Goal: Transaction & Acquisition: Purchase product/service

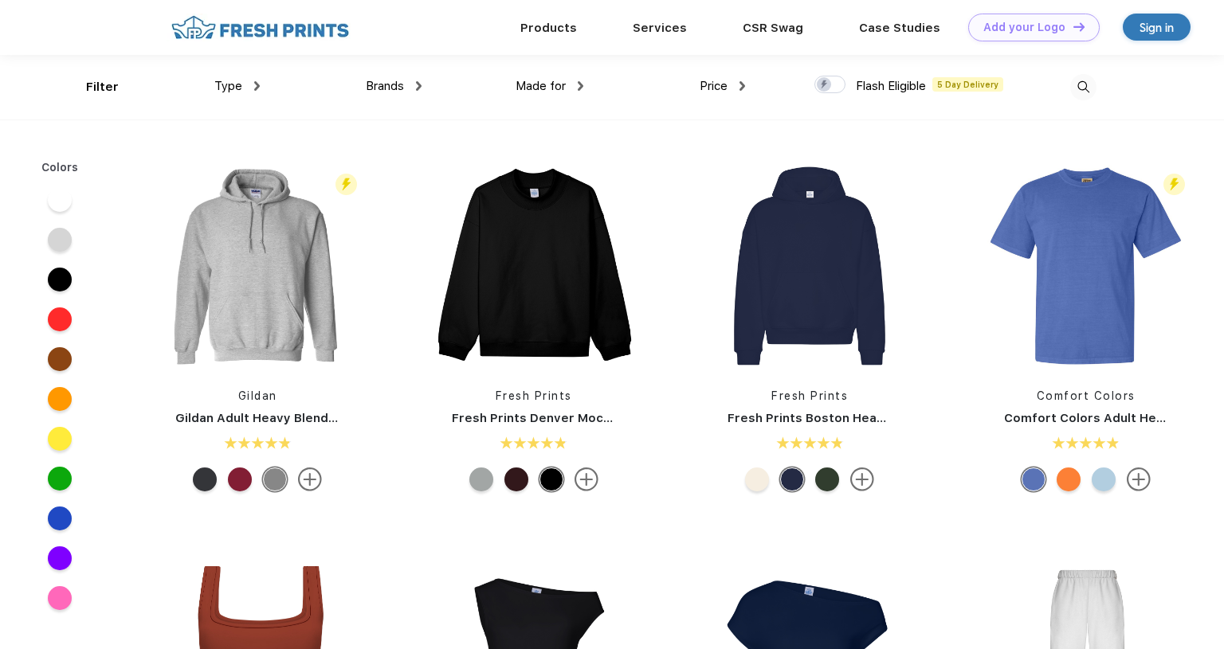
scroll to position [280, 0]
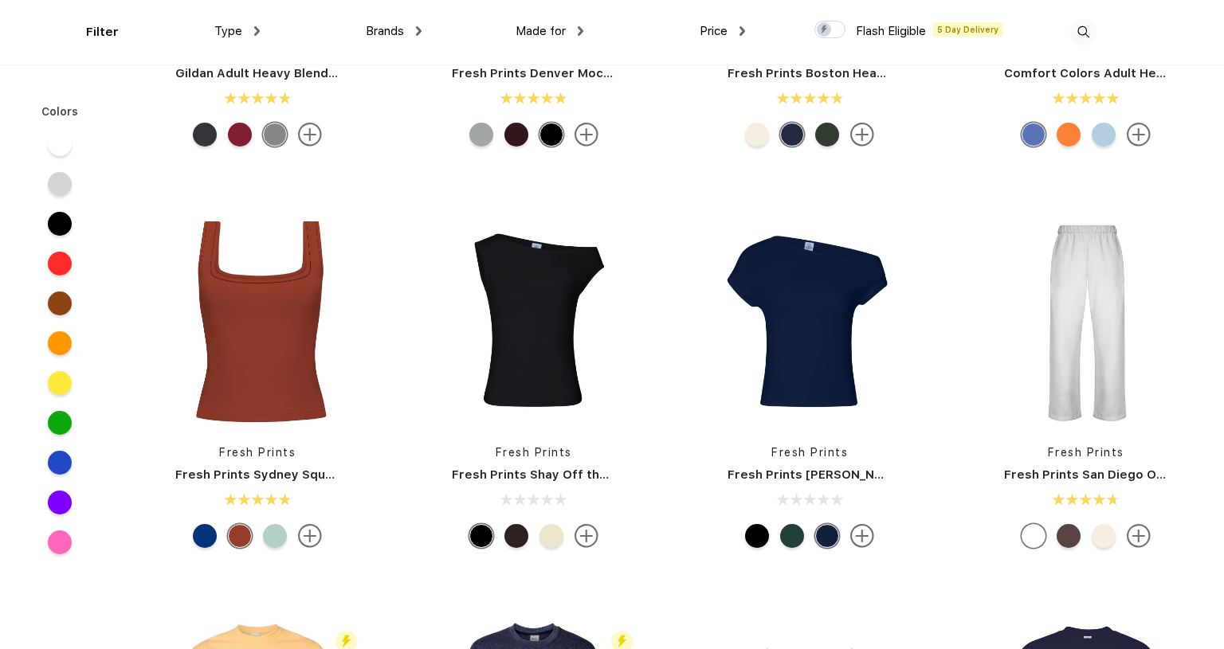
click at [59, 305] on div at bounding box center [60, 304] width 24 height 24
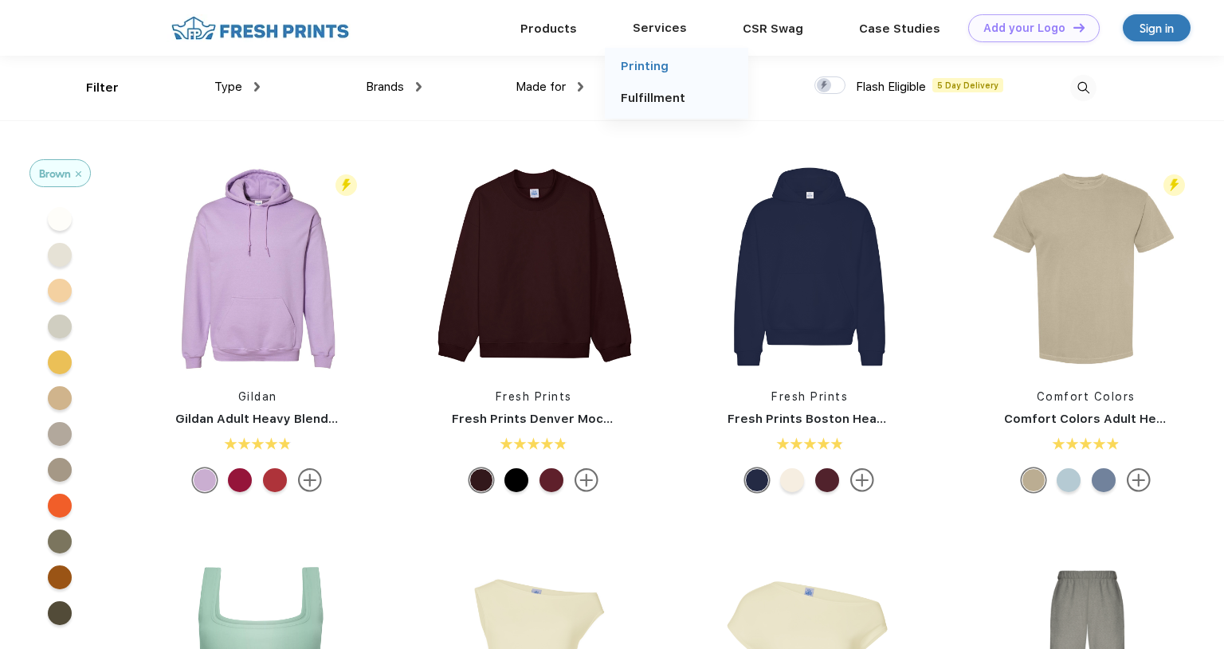
click at [656, 69] on link "Printing" at bounding box center [645, 66] width 48 height 14
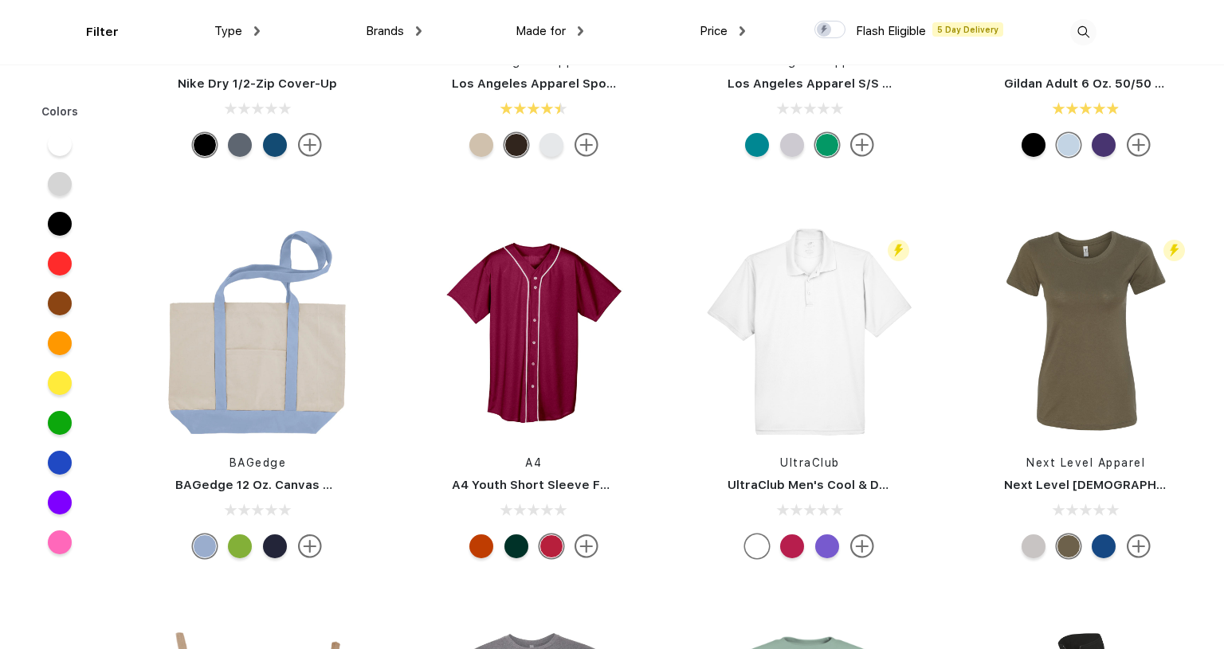
scroll to position [5907, 0]
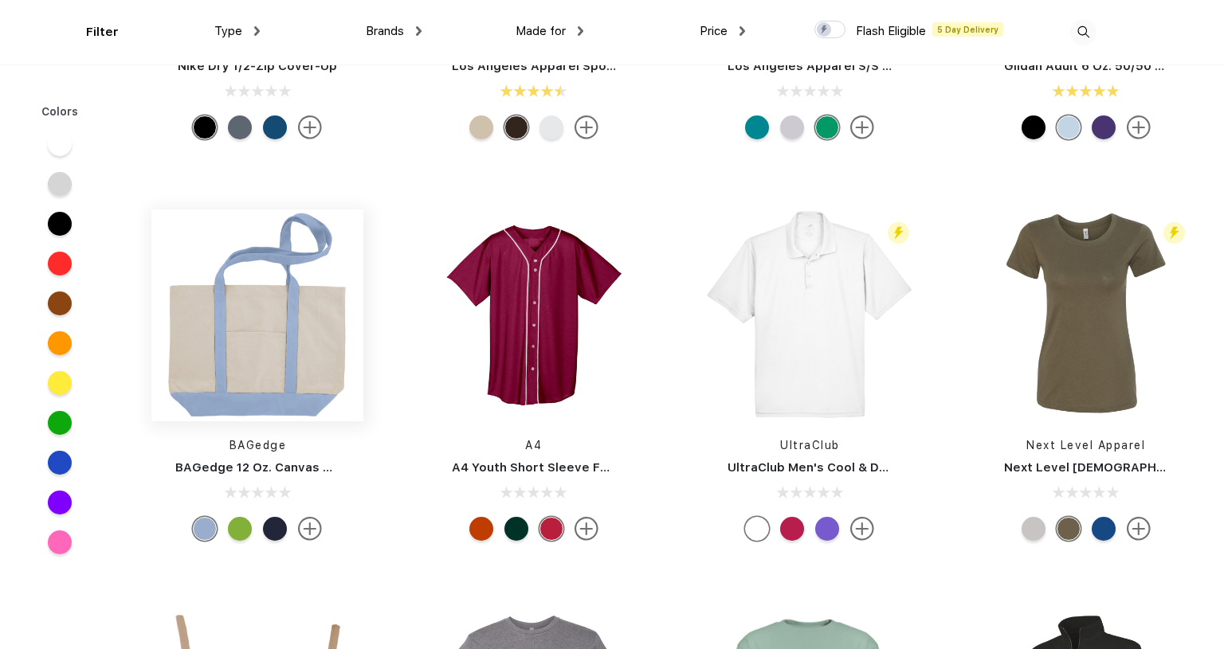
click at [300, 343] on img at bounding box center [257, 316] width 212 height 212
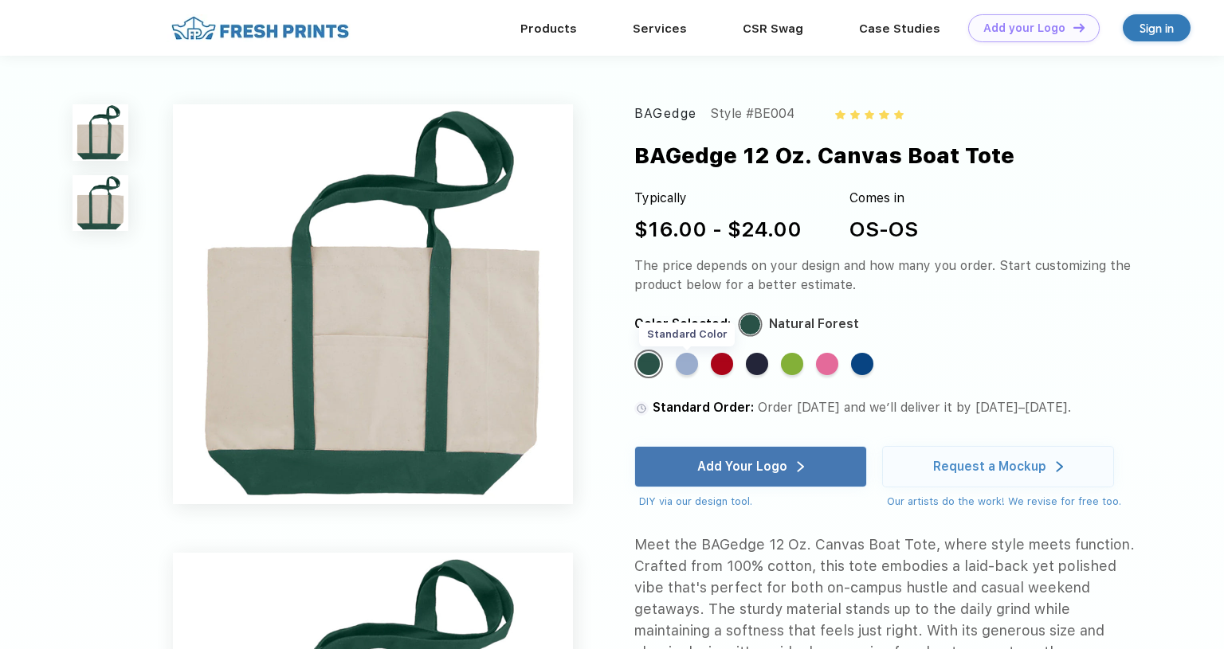
click at [684, 370] on div "Standard Color" at bounding box center [687, 364] width 22 height 22
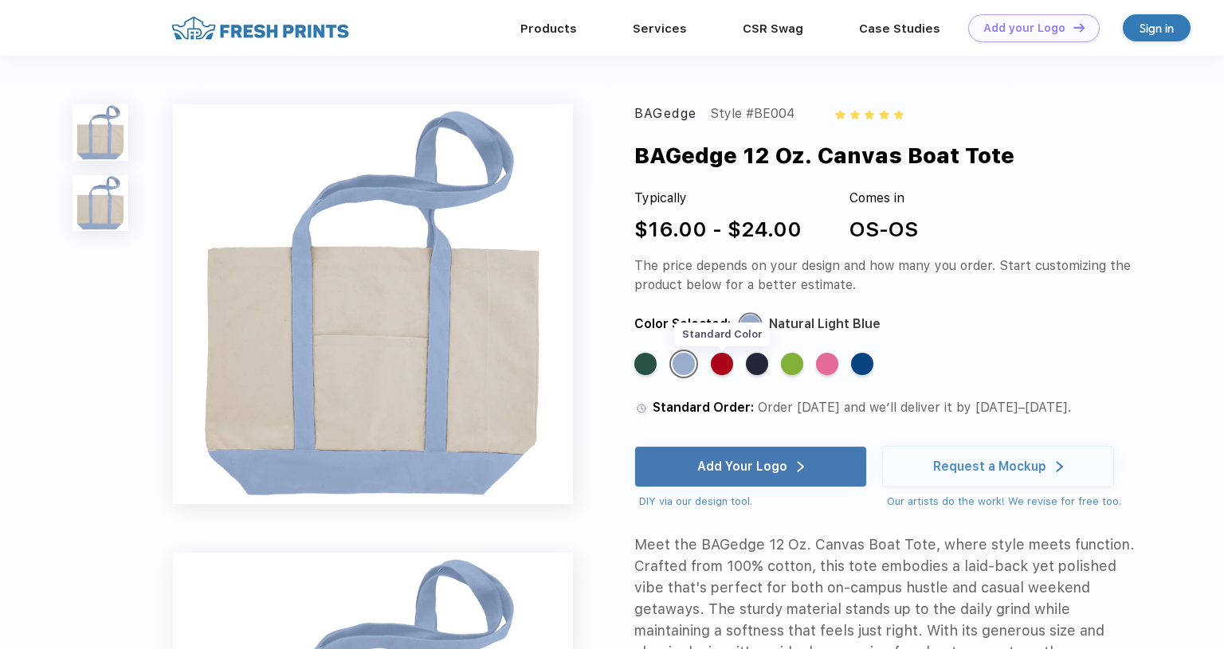
click at [727, 362] on div "Standard Color" at bounding box center [722, 364] width 22 height 22
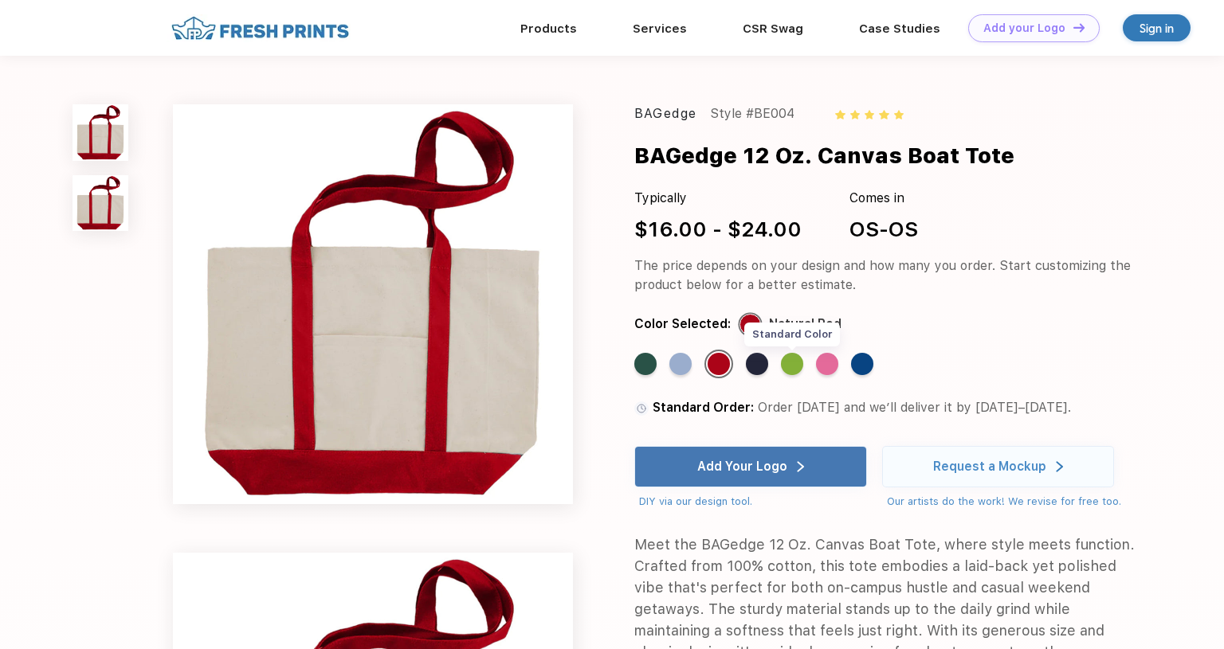
click at [793, 365] on div "Standard Color" at bounding box center [792, 364] width 22 height 22
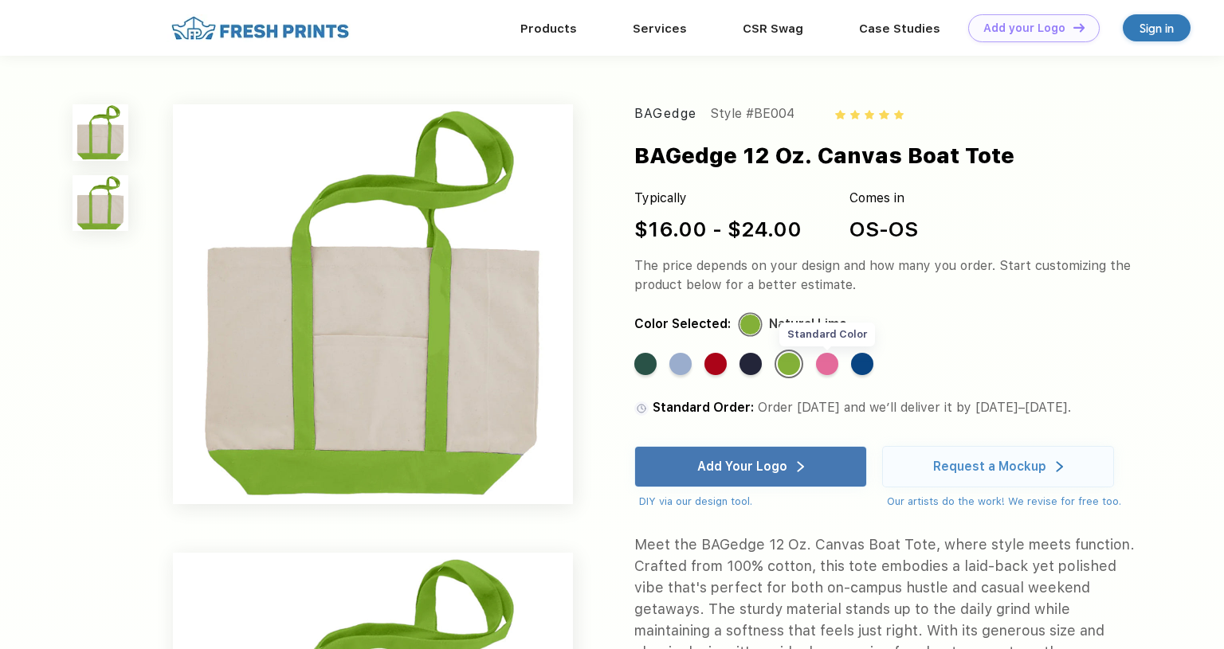
click at [832, 366] on div "Standard Color" at bounding box center [827, 364] width 22 height 22
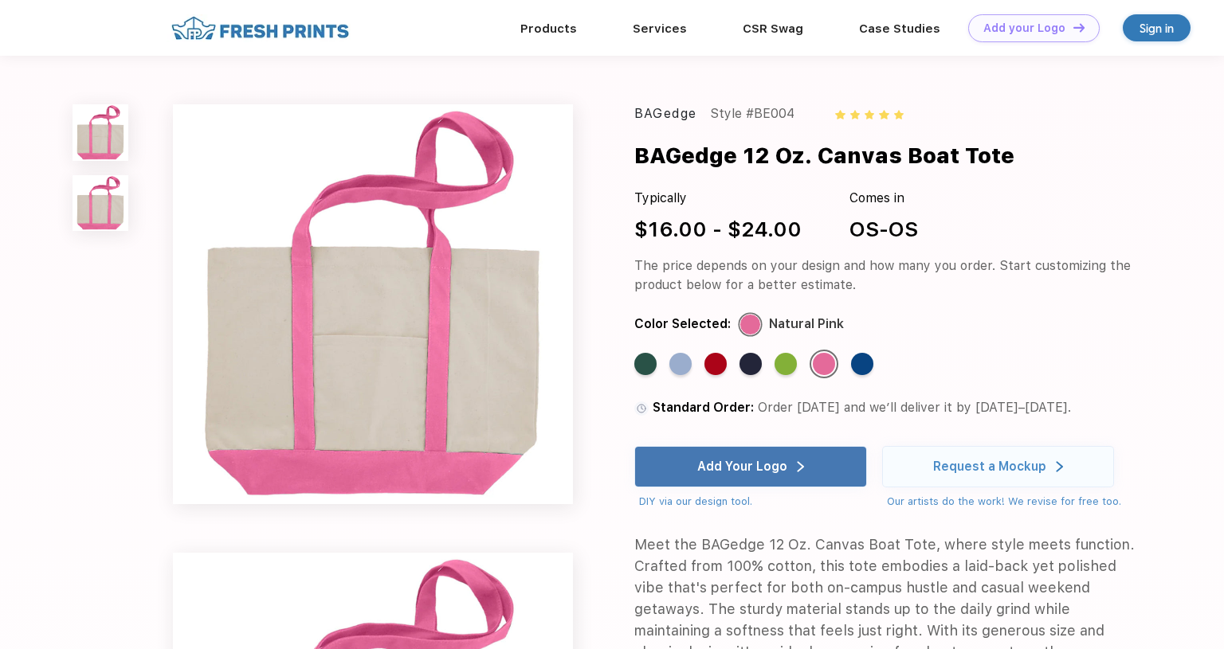
click at [873, 370] on div "Standard Color" at bounding box center [862, 364] width 22 height 22
click at [642, 366] on div "Standard Color" at bounding box center [645, 364] width 22 height 22
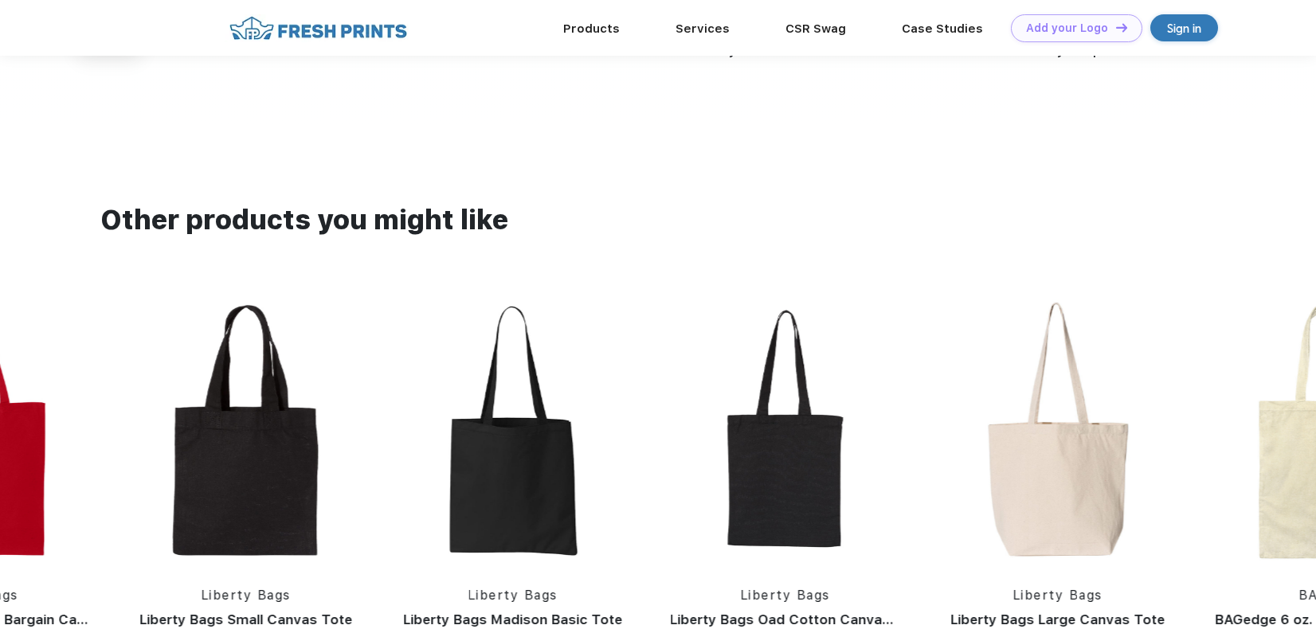
scroll to position [1430, 0]
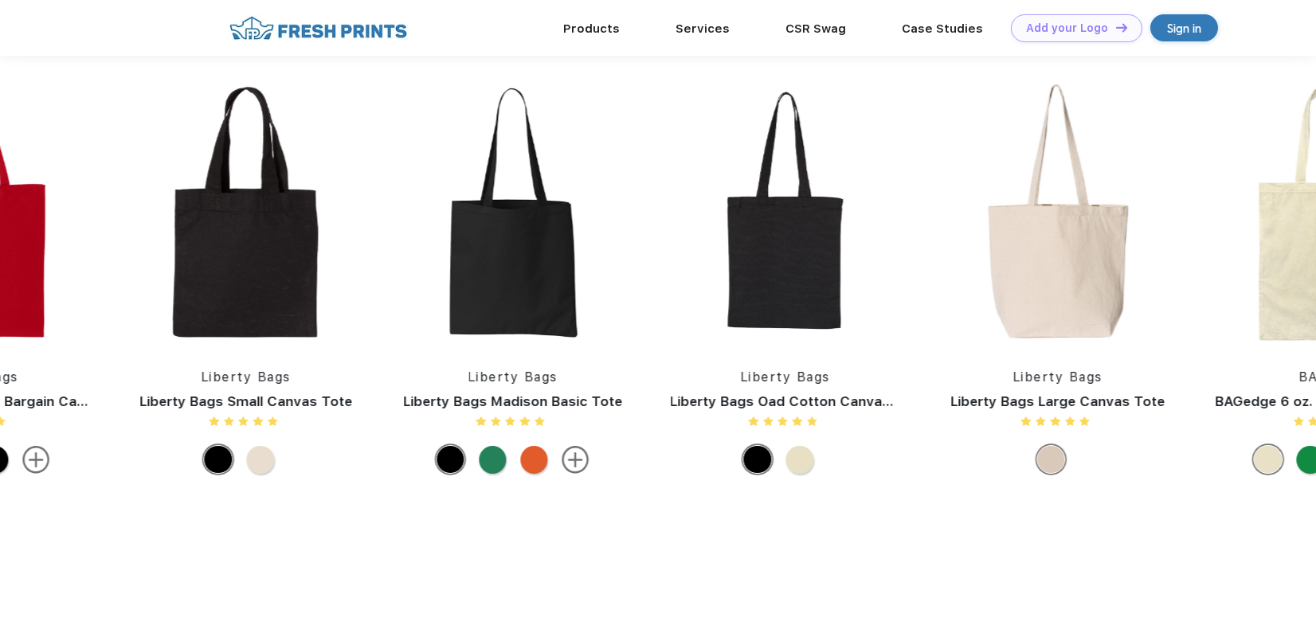
click at [791, 471] on div at bounding box center [799, 460] width 28 height 28
click at [763, 469] on div at bounding box center [757, 460] width 28 height 28
click at [799, 473] on div at bounding box center [799, 460] width 28 height 28
click at [538, 469] on div at bounding box center [534, 460] width 28 height 28
click at [488, 464] on div at bounding box center [491, 460] width 28 height 28
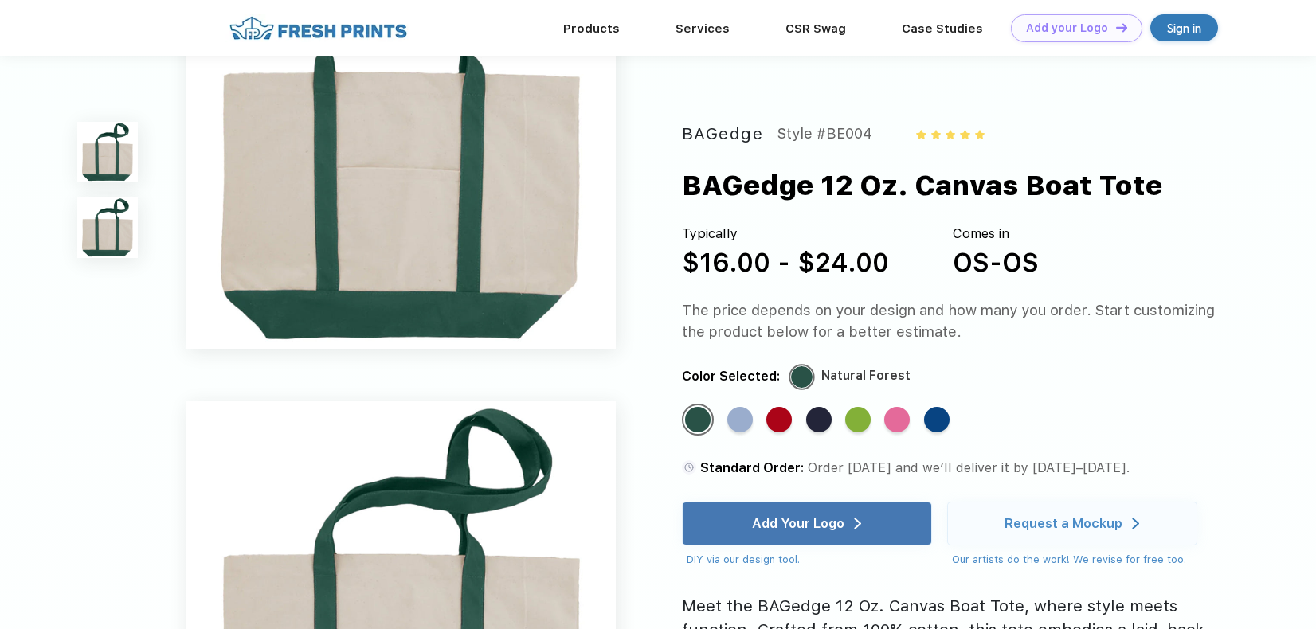
scroll to position [0, 0]
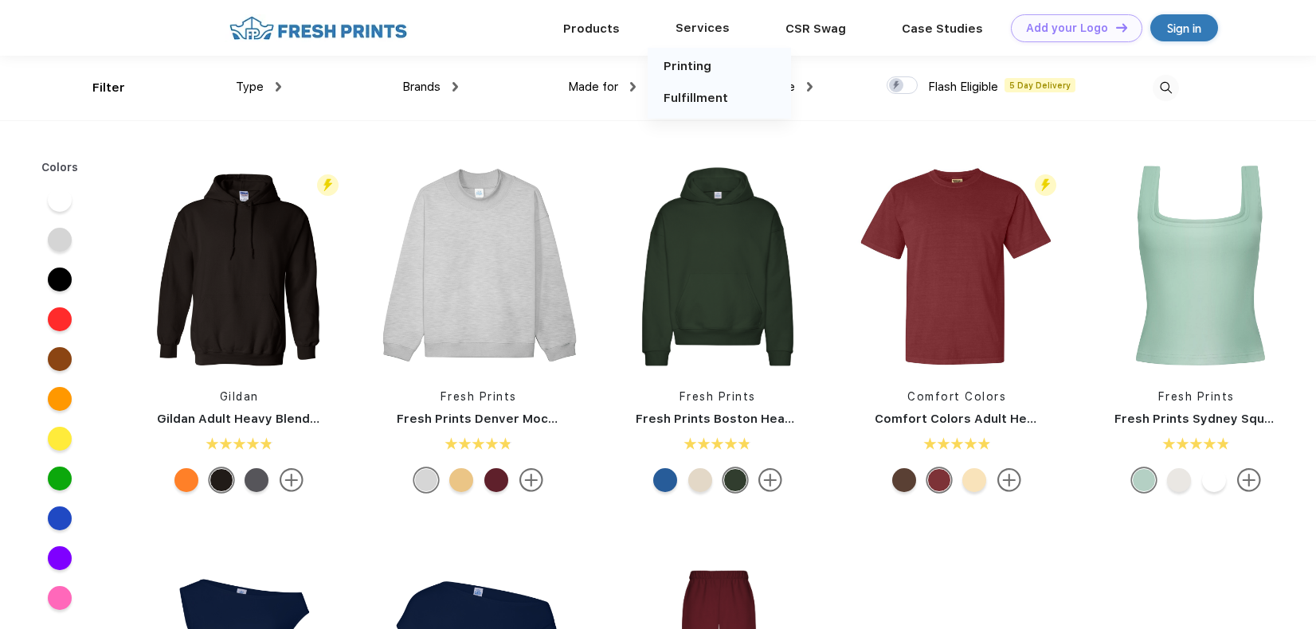
click at [730, 102] on div "Fulfillment" at bounding box center [720, 98] width 112 height 20
click at [724, 100] on link "Fulfillment" at bounding box center [696, 98] width 65 height 14
